Goal: Information Seeking & Learning: Check status

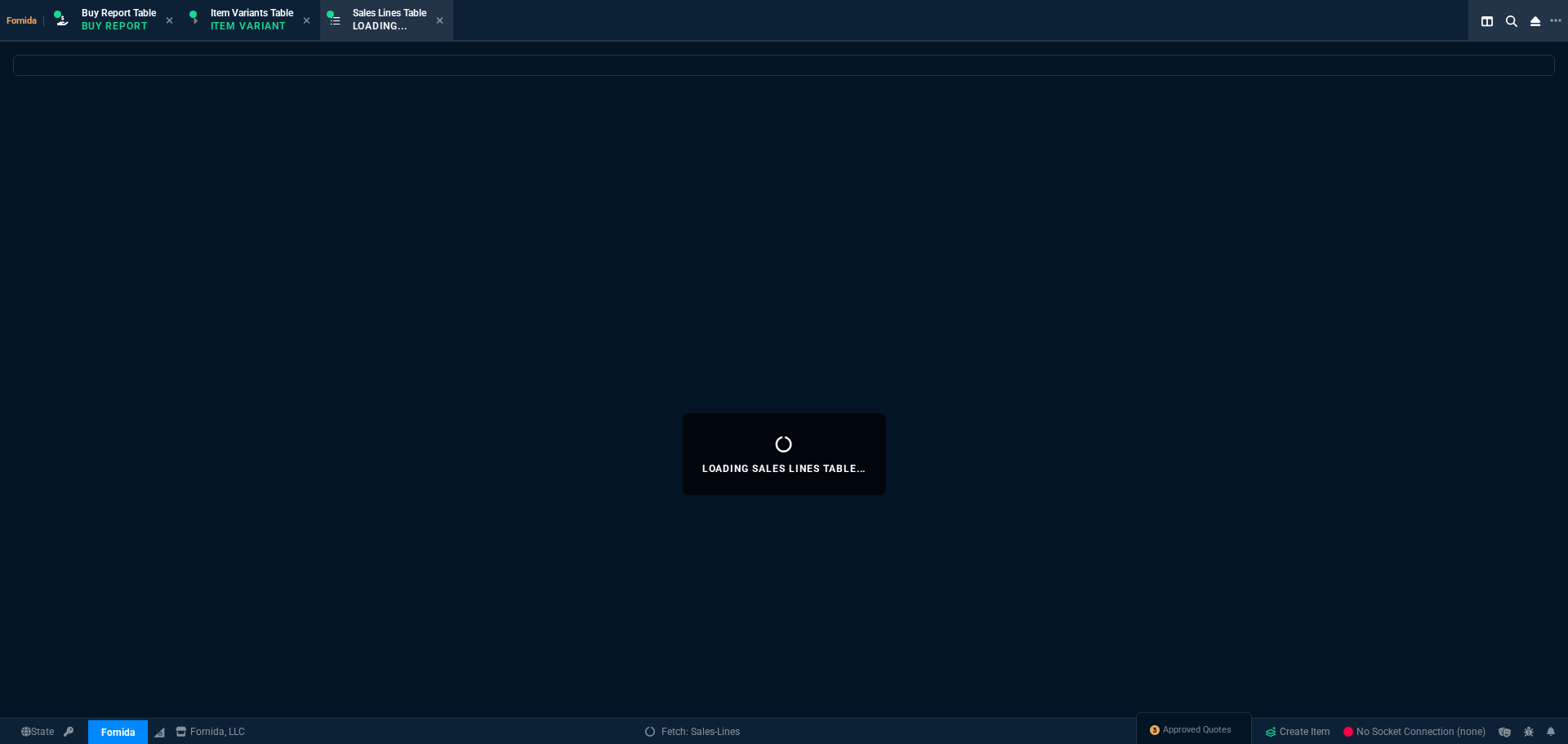
select select "1: BROV"
select select
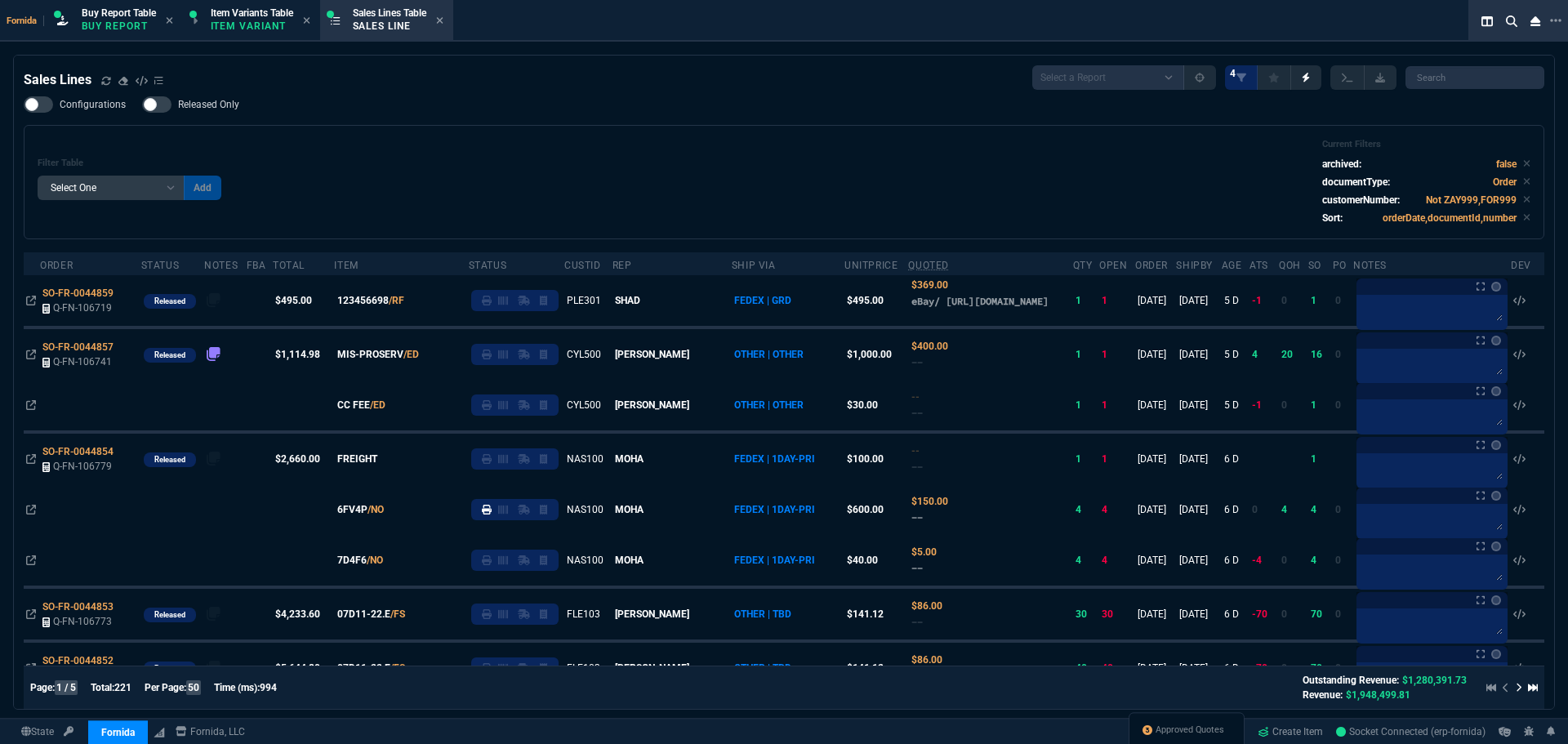
click at [524, 188] on div "Filter Table Select One Add Filter () Age () ATS () Cond (itemVariantCode) Cust…" at bounding box center [784, 183] width 1493 height 87
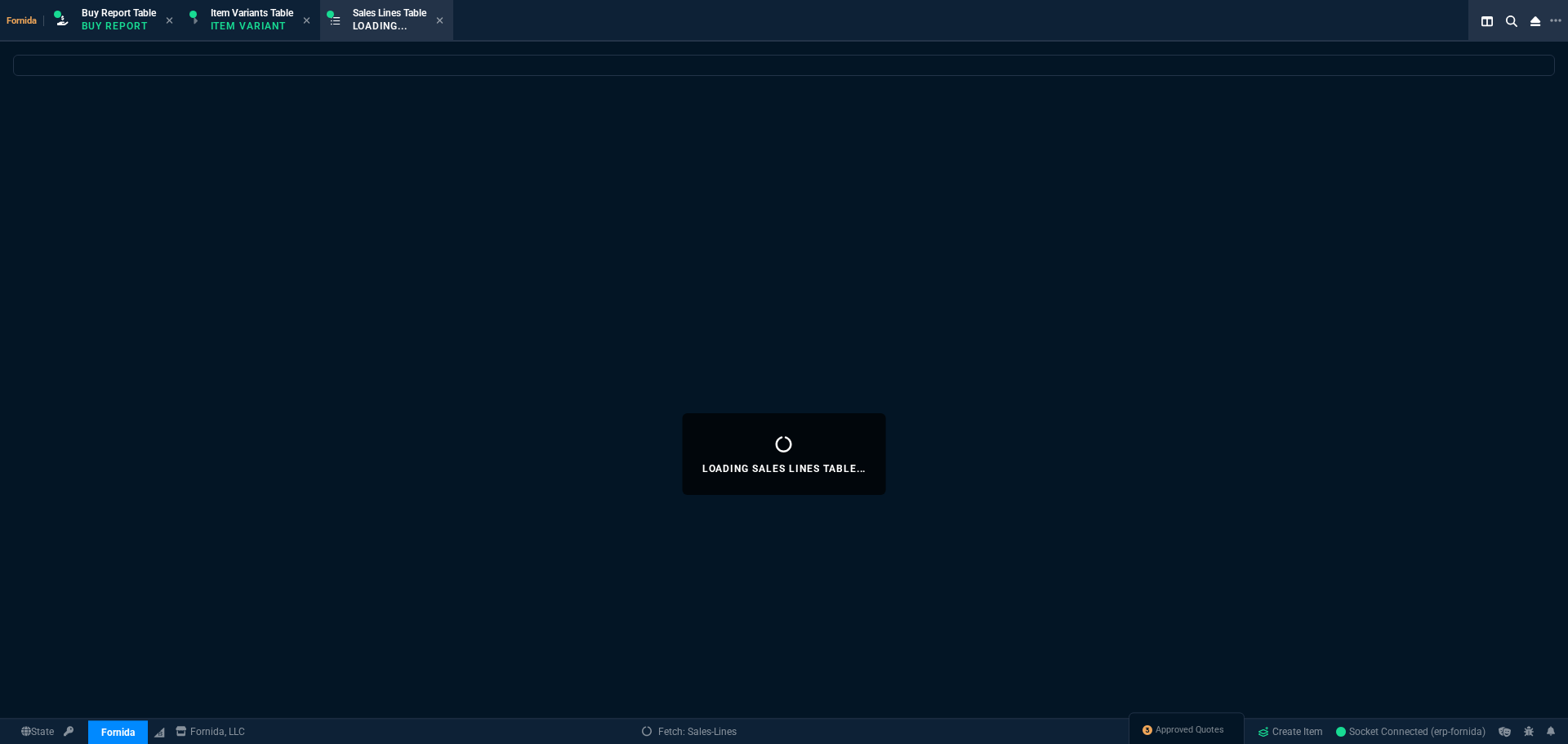
select select
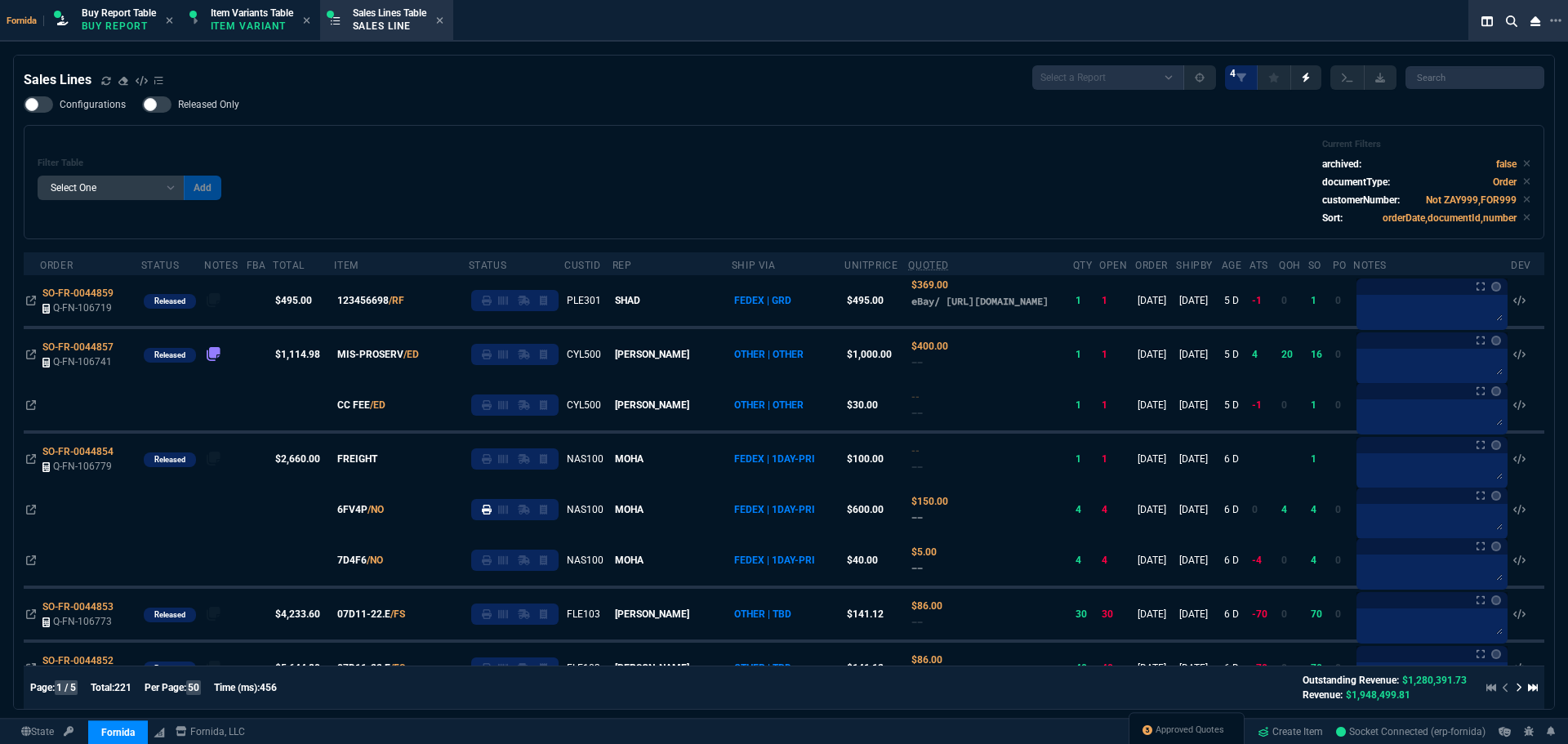
select select "1: BROV"
click at [481, 131] on div "Filter Table Select One Add Filter () Age () ATS () Cond (itemVariantCode) Cust…" at bounding box center [784, 182] width 1521 height 114
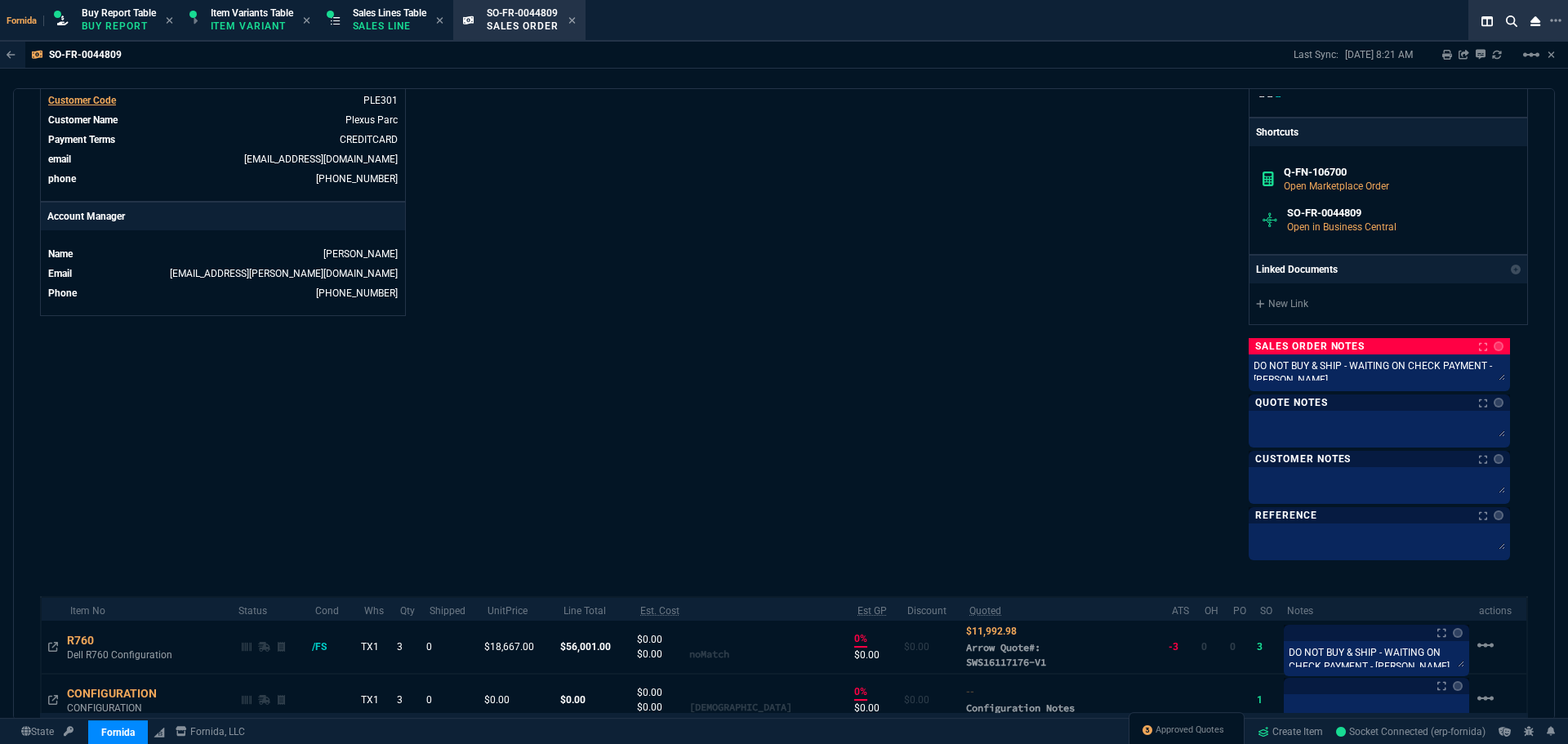
scroll to position [420, 0]
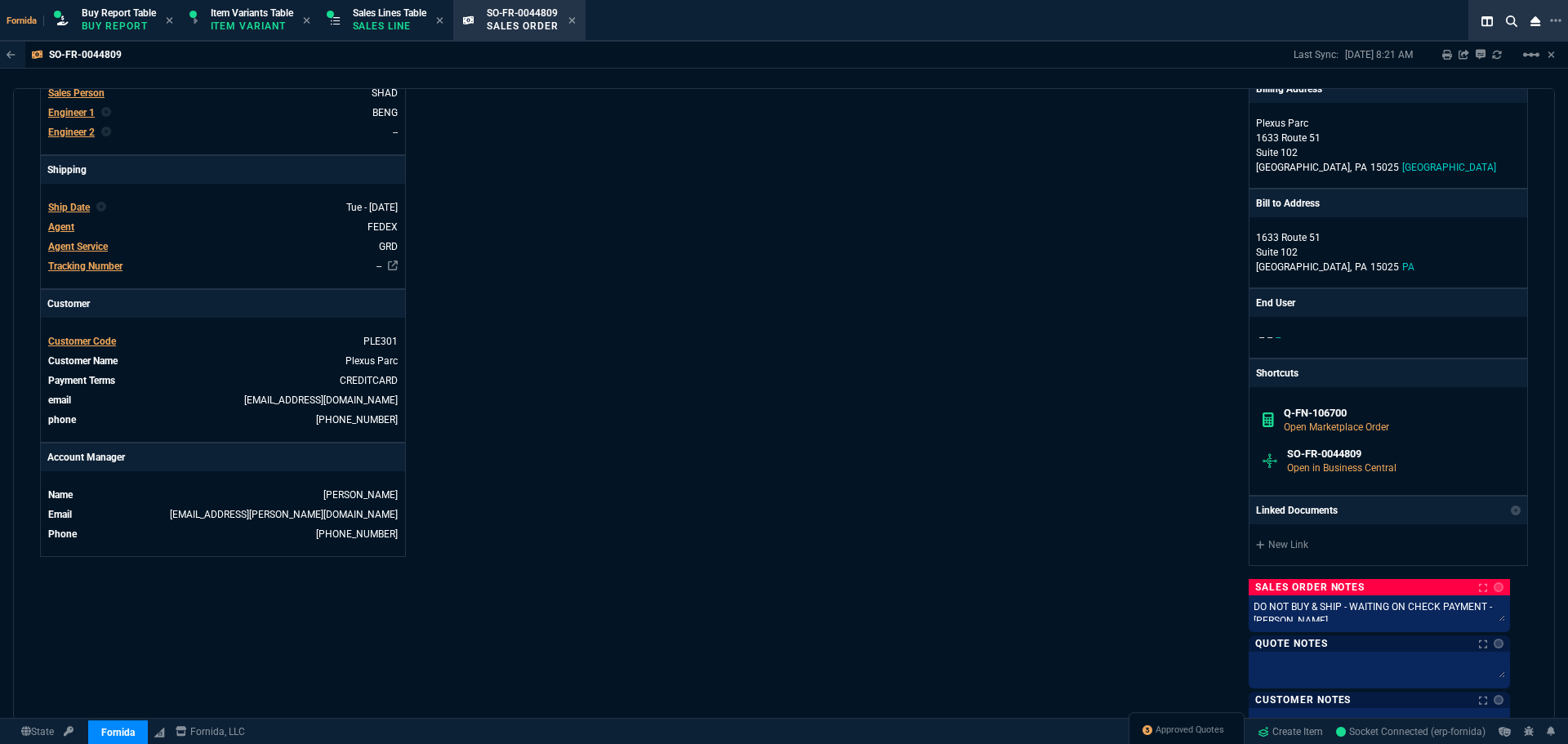
click at [784, 464] on div "Fornida, LLC 2609 Technology Dr Suite 300 Plano, TX 75074 Share Link oneOnOne c…" at bounding box center [1156, 264] width 744 height 1067
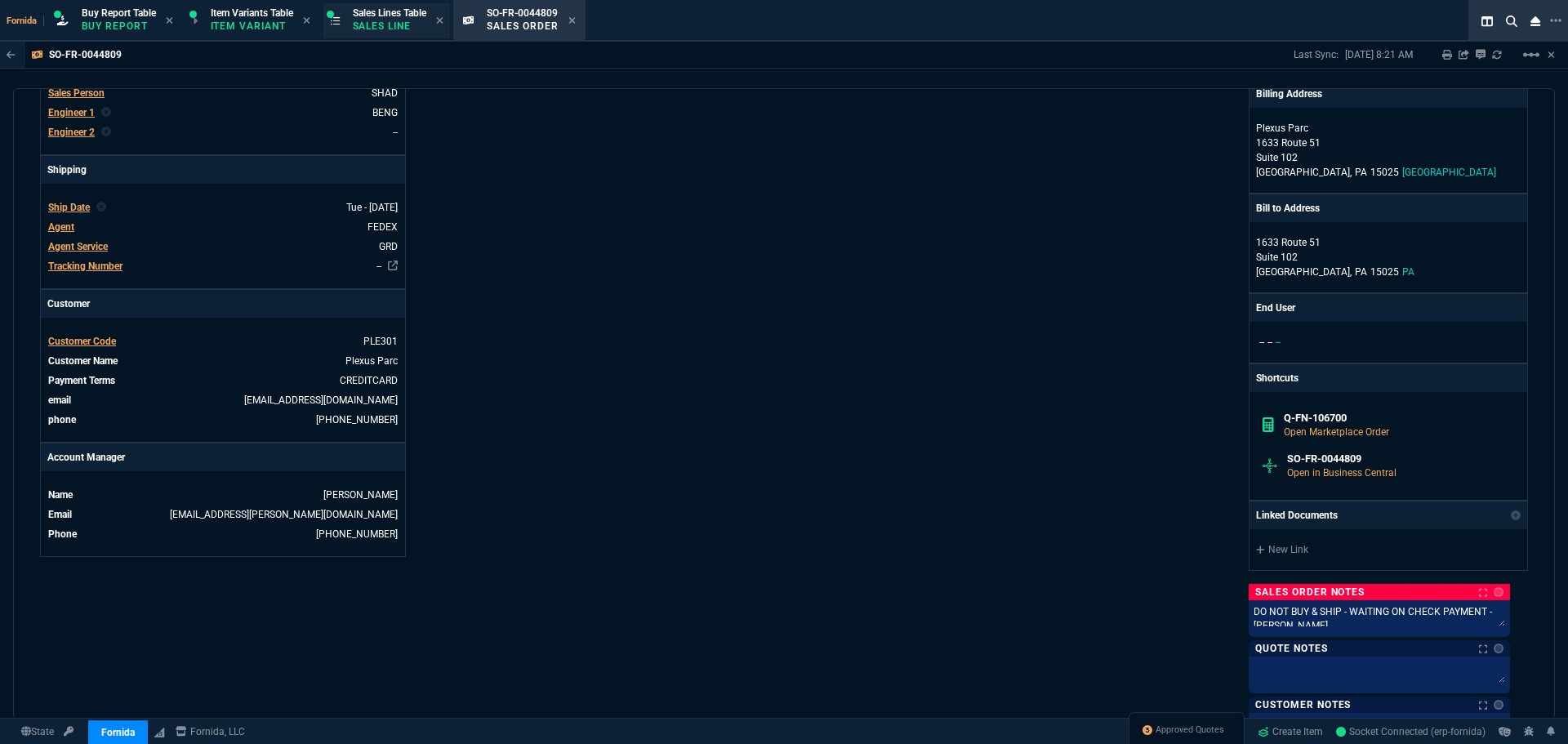
click at [422, 22] on p "Sales Line" at bounding box center [390, 26] width 74 height 13
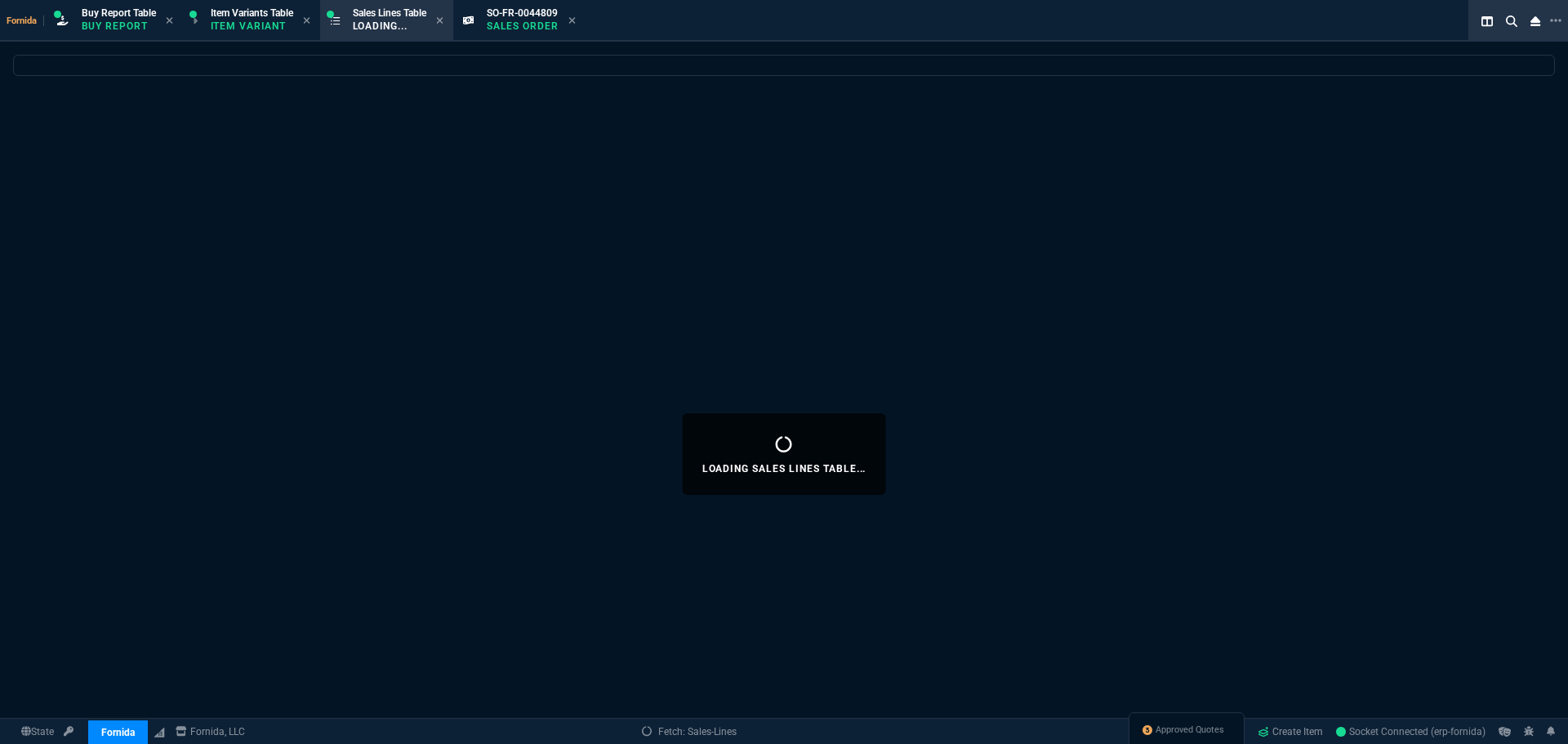
click at [575, 20] on icon at bounding box center [571, 20] width 6 height 6
select select
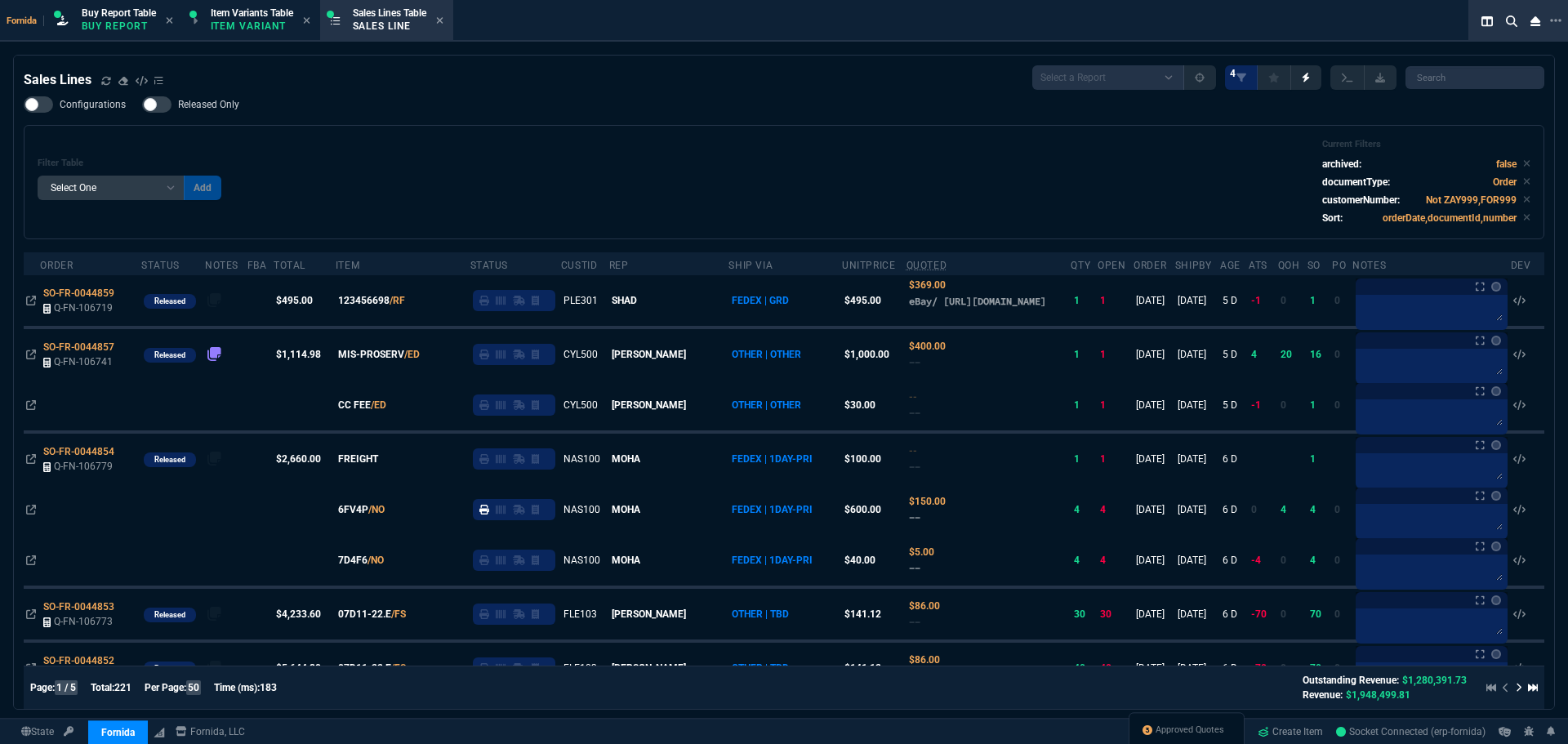
click at [508, 185] on div "Filter Table Select One Add Filter () Age () ATS () Cond (itemVariantCode) Cust…" at bounding box center [784, 183] width 1493 height 87
drag, startPoint x: 432, startPoint y: 200, endPoint x: 63, endPoint y: 189, distance: 369.2
click at [432, 200] on div "Filter Table Select One Add Filter () Age () ATS () Cond (itemVariantCode) Cust…" at bounding box center [784, 183] width 1493 height 87
click at [469, 178] on div "Filter Table Select One Add Filter () Age () ATS () Cond (itemVariantCode) Cust…" at bounding box center [784, 183] width 1493 height 87
drag, startPoint x: 638, startPoint y: 204, endPoint x: 724, endPoint y: 301, distance: 129.6
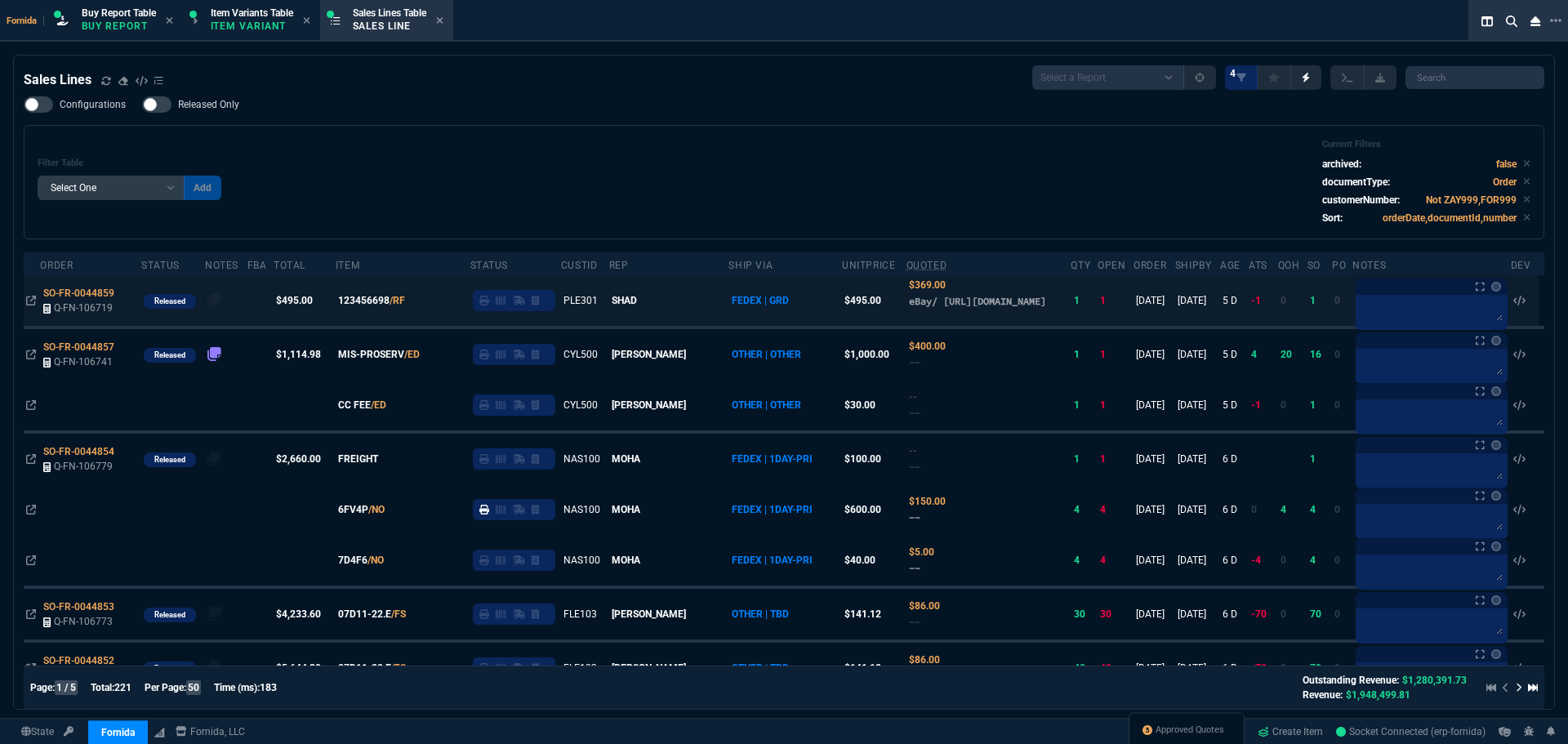
click at [638, 204] on div "Filter Table Select One Add Filter () Age () ATS () Cond (itemVariantCode) Cust…" at bounding box center [784, 183] width 1493 height 87
drag, startPoint x: 31, startPoint y: 303, endPoint x: 473, endPoint y: 298, distance: 442.0
click at [31, 303] on icon at bounding box center [30, 301] width 10 height 10
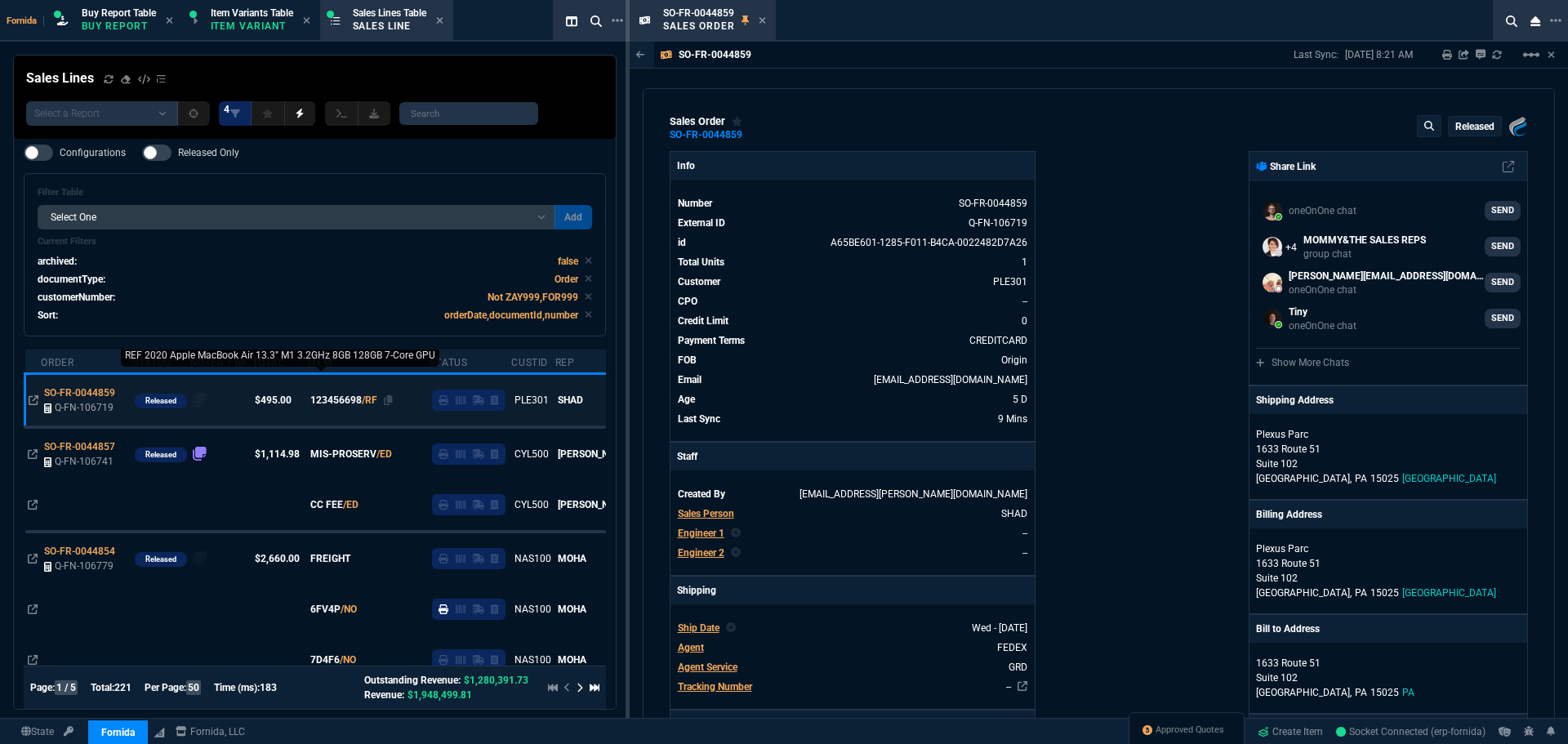
drag, startPoint x: 763, startPoint y: 19, endPoint x: 372, endPoint y: 326, distance: 497.1
click at [763, 19] on icon at bounding box center [762, 20] width 6 height 6
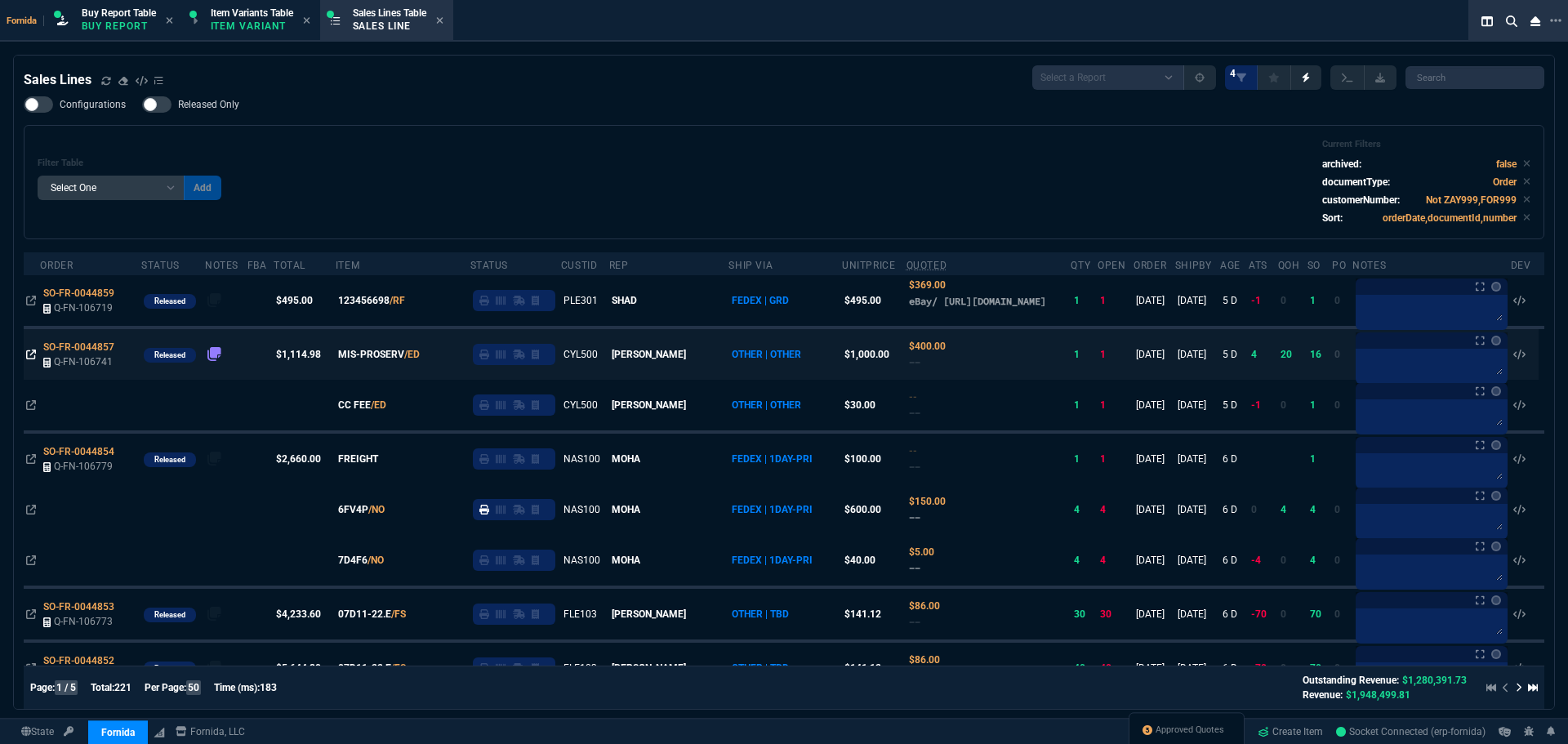
click at [32, 360] on icon at bounding box center [30, 354] width 10 height 10
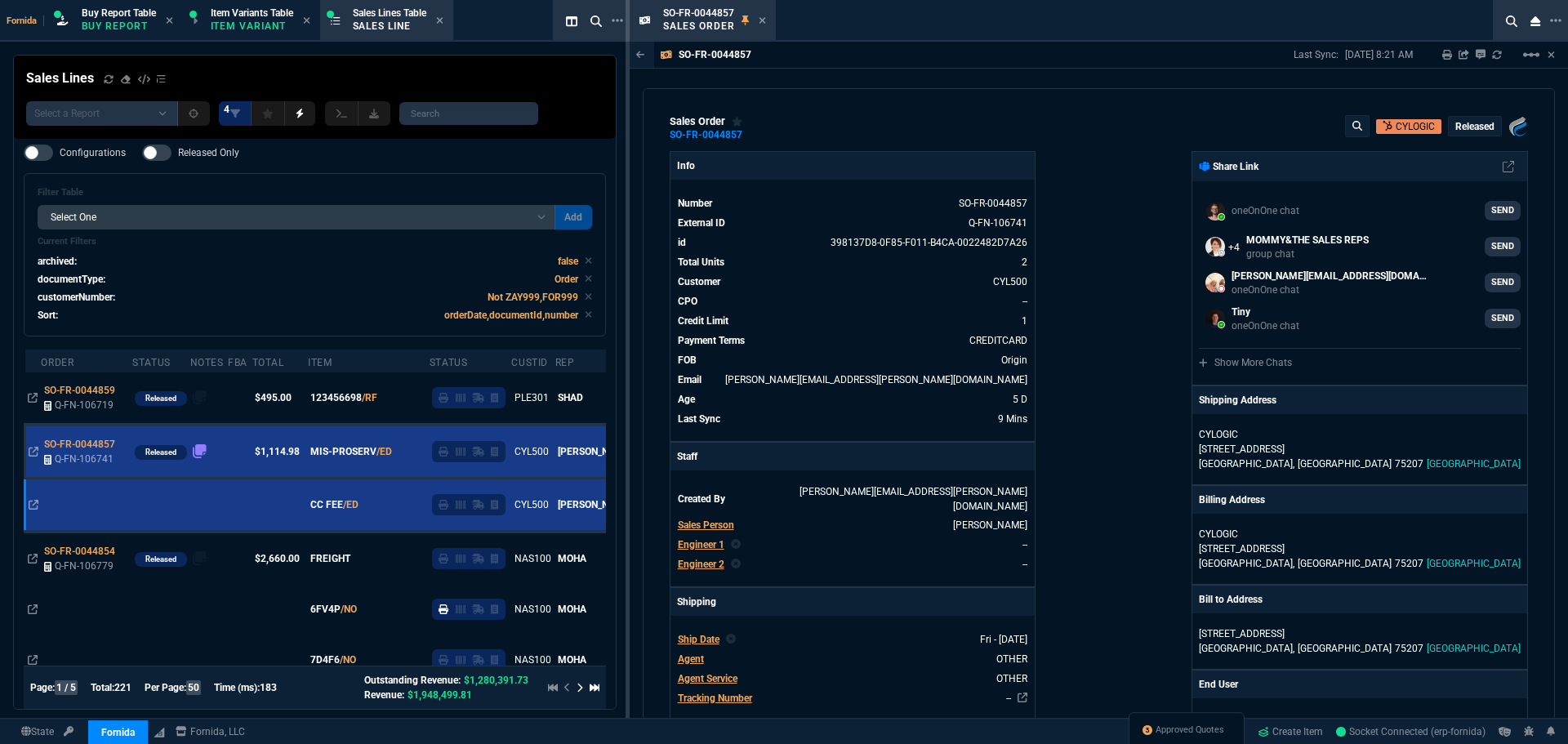
select select "1: BROV"
select select
click at [759, 19] on icon at bounding box center [763, 20] width 7 height 10
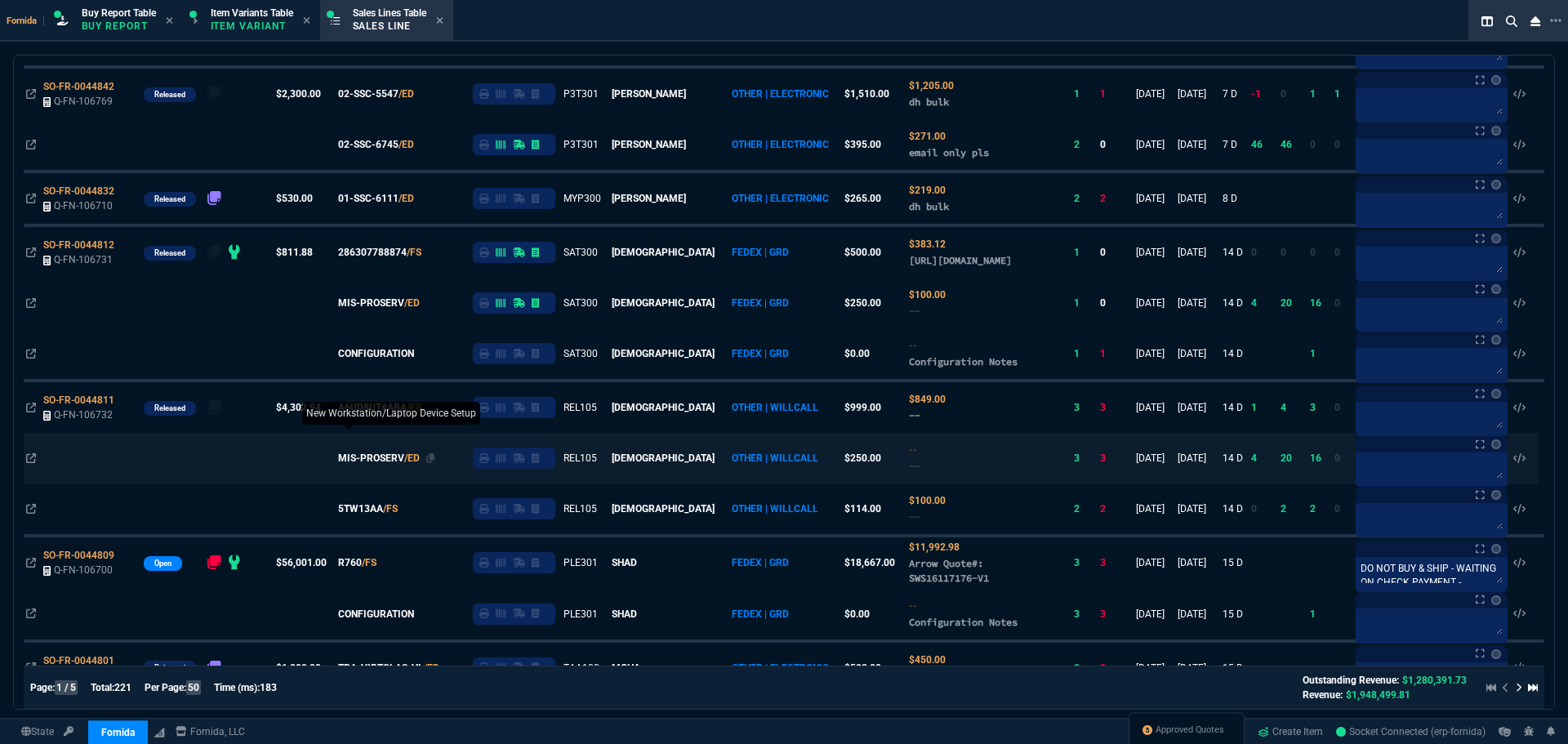
scroll to position [817, 0]
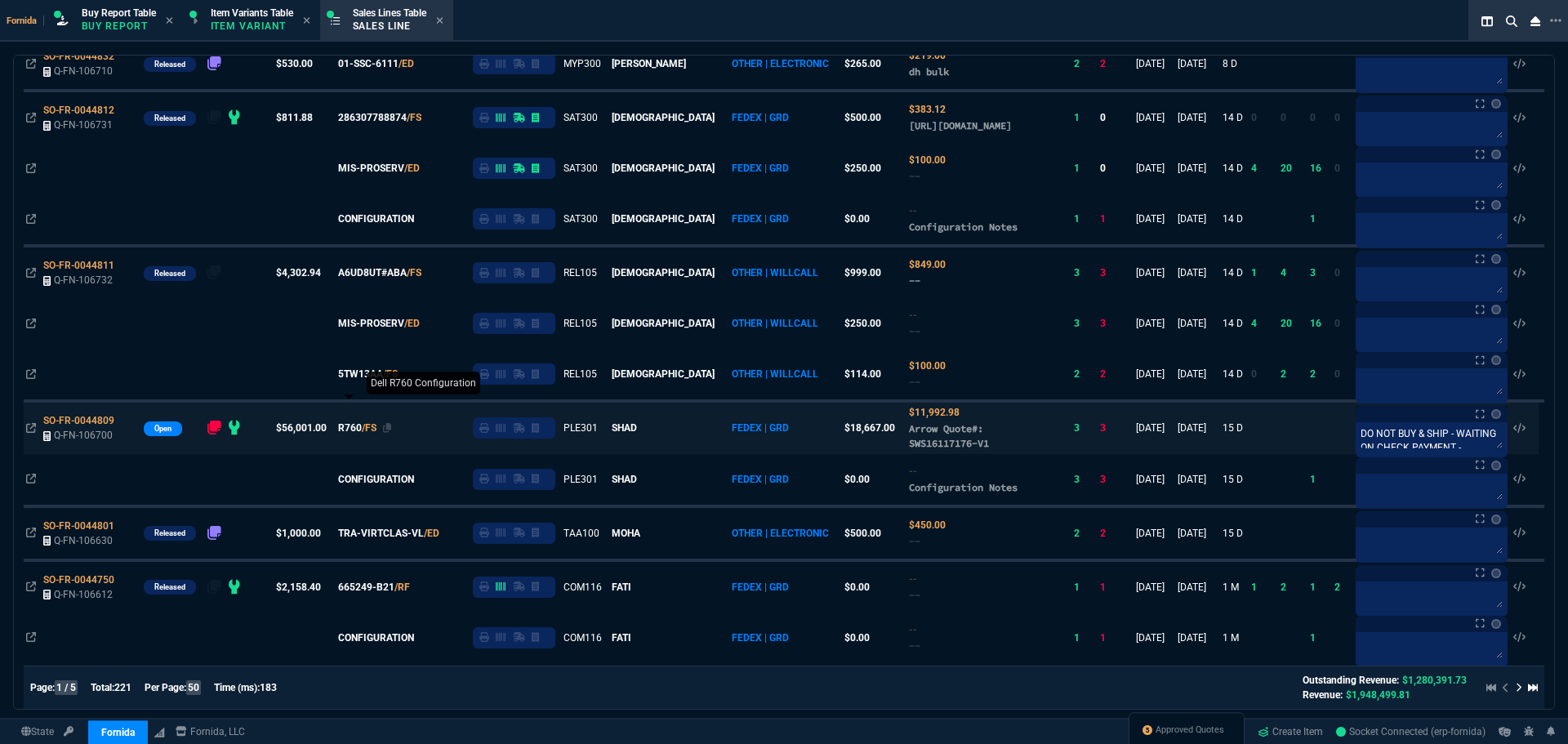
drag, startPoint x: 125, startPoint y: 296, endPoint x: 489, endPoint y: 443, distance: 392.6
click at [125, 270] on icon at bounding box center [125, 265] width 9 height 10
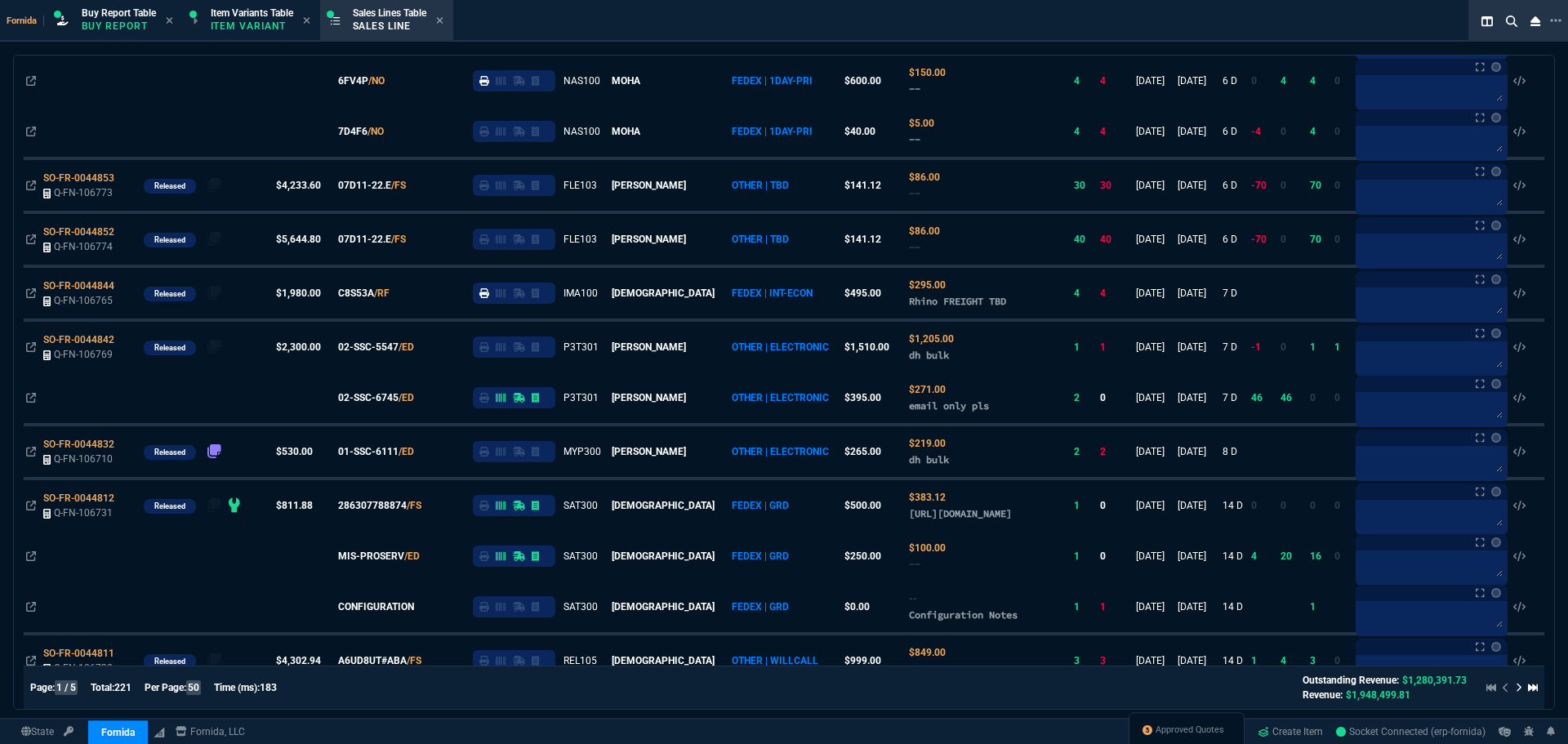
scroll to position [408, 0]
